Goal: Transaction & Acquisition: Purchase product/service

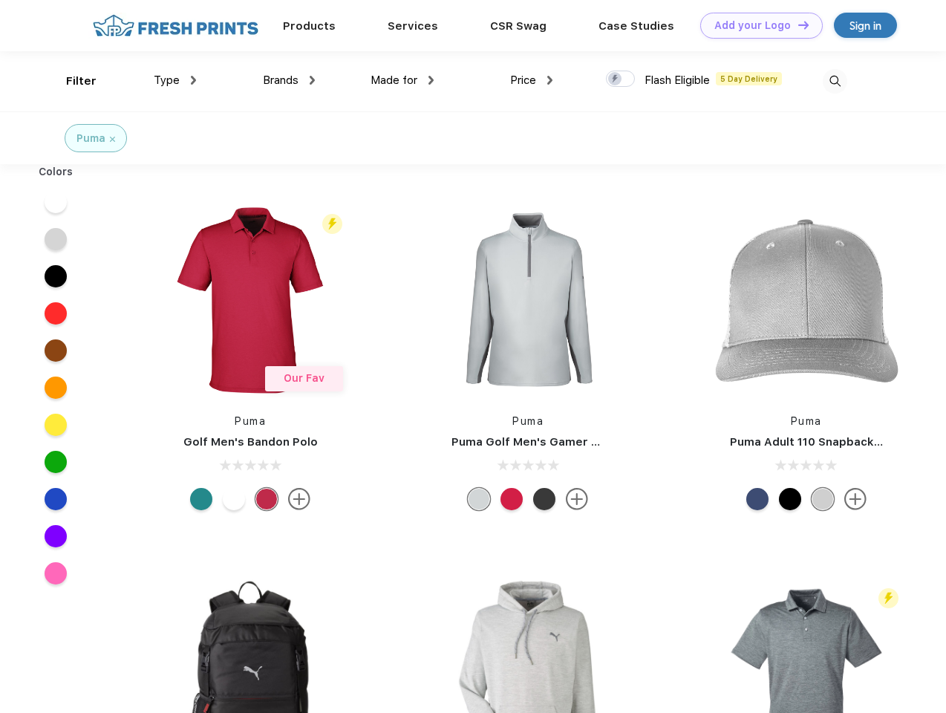
scroll to position [1, 0]
click at [756, 25] on link "Add your Logo Design Tool" at bounding box center [761, 26] width 123 height 26
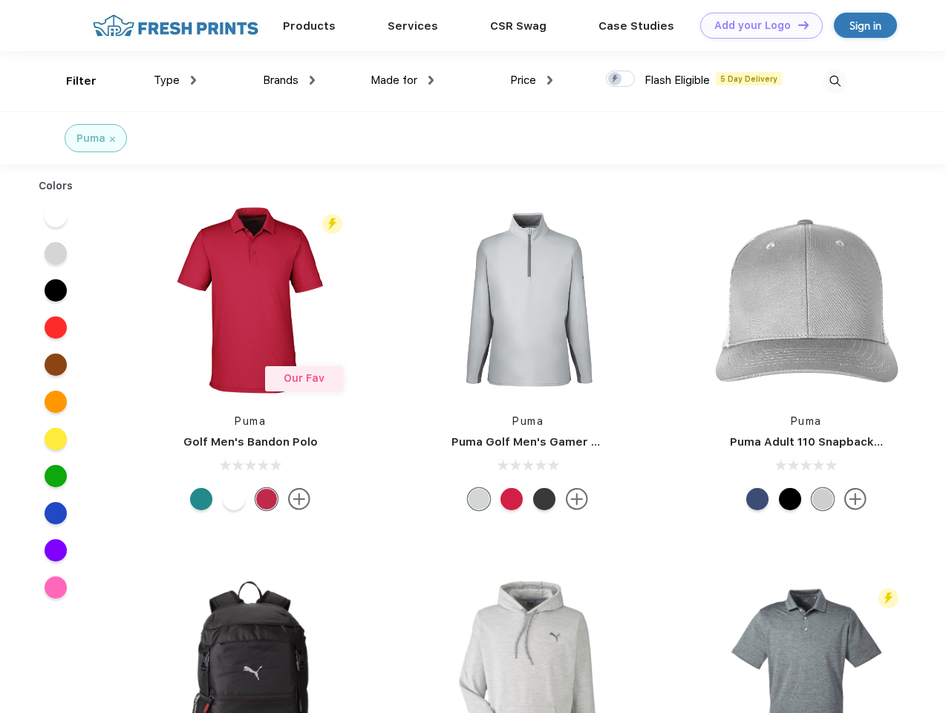
click at [0, 0] on div "Design Tool" at bounding box center [0, 0] width 0 height 0
click at [797, 25] on link "Add your Logo Design Tool" at bounding box center [761, 26] width 123 height 26
click at [71, 81] on div "Filter" at bounding box center [81, 81] width 30 height 17
click at [175, 80] on span "Type" at bounding box center [167, 80] width 26 height 13
click at [289, 80] on span "Brands" at bounding box center [281, 80] width 36 height 13
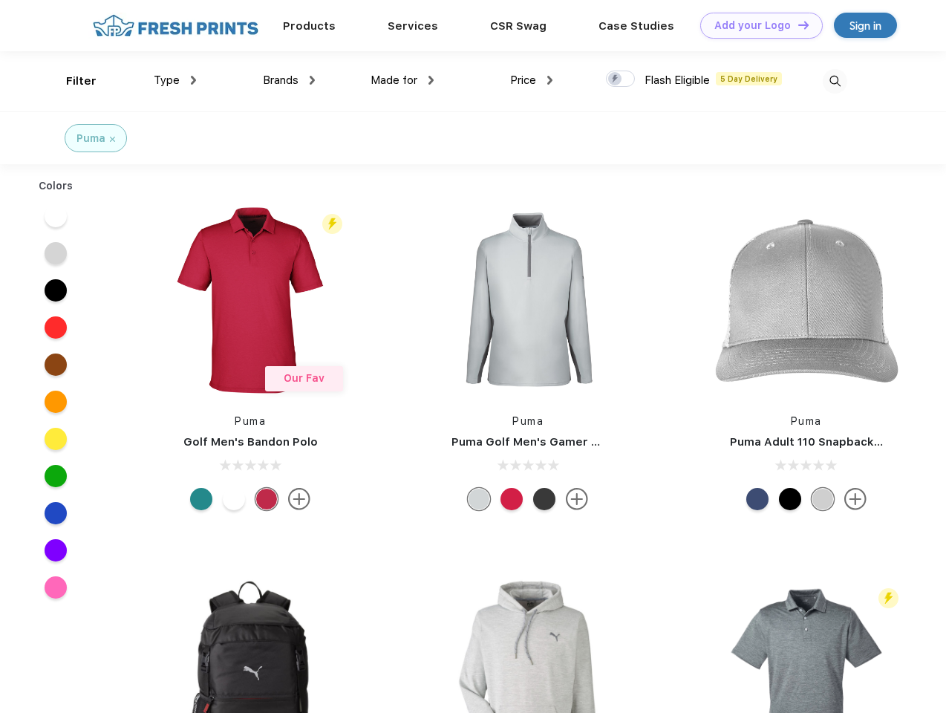
click at [403, 80] on span "Made for" at bounding box center [394, 80] width 47 height 13
click at [532, 80] on span "Price" at bounding box center [523, 80] width 26 height 13
click at [621, 79] on div at bounding box center [620, 79] width 29 height 16
click at [616, 79] on input "checkbox" at bounding box center [611, 75] width 10 height 10
click at [835, 81] on img at bounding box center [835, 81] width 25 height 25
